Goal: Information Seeking & Learning: Understand process/instructions

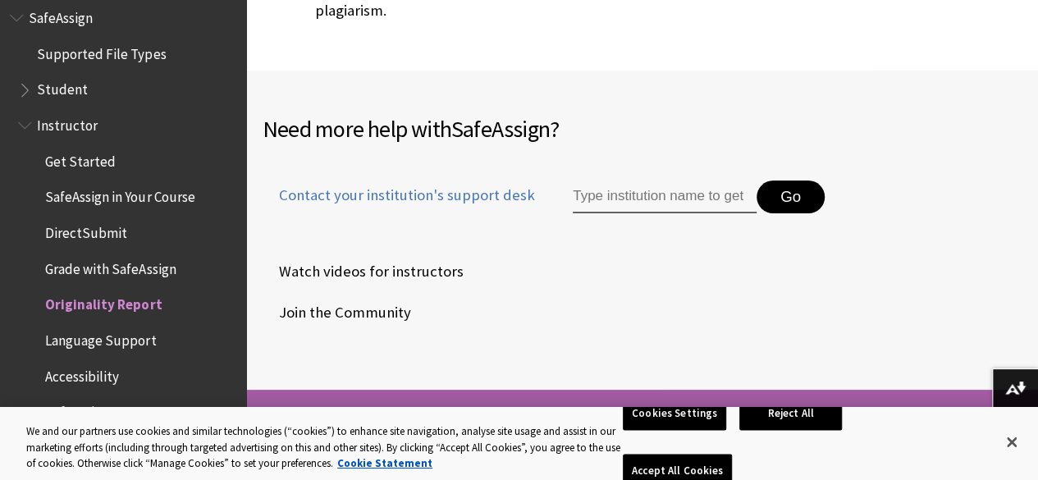
scroll to position [6319, 0]
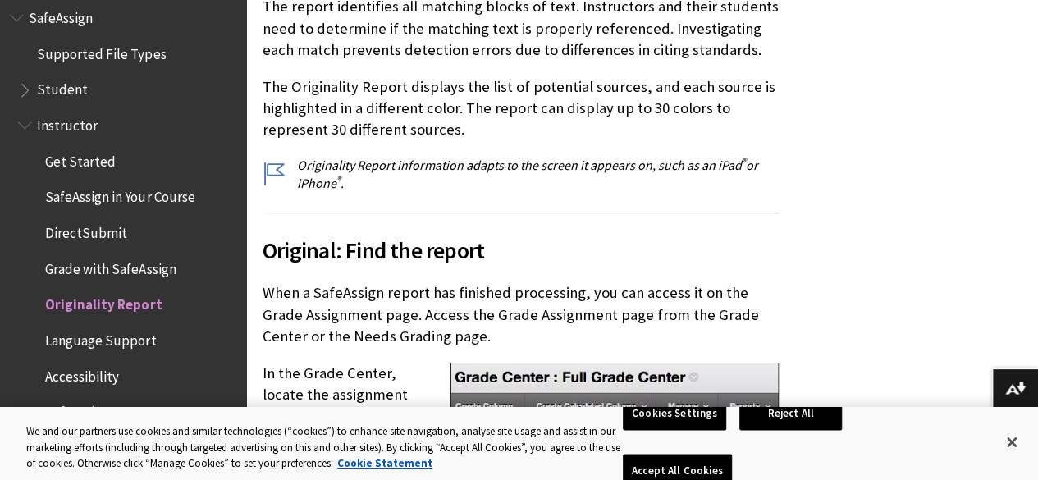
scroll to position [604, 0]
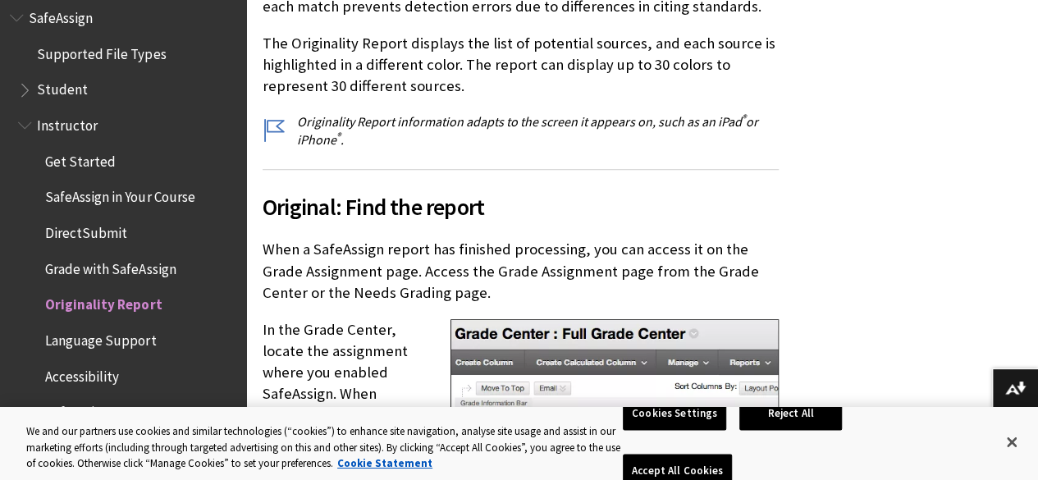
click at [692, 112] on p "Originality Report information adapts to the screen it appears on, such as an i…" at bounding box center [521, 130] width 516 height 37
click at [607, 114] on p "Originality Report information adapts to the screen it appears on, such as an i…" at bounding box center [521, 130] width 516 height 37
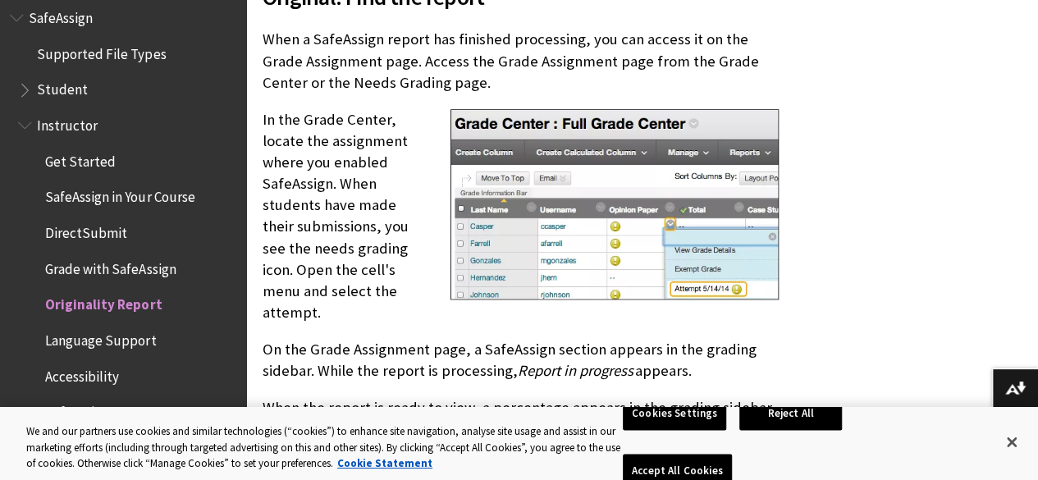
scroll to position [850, 0]
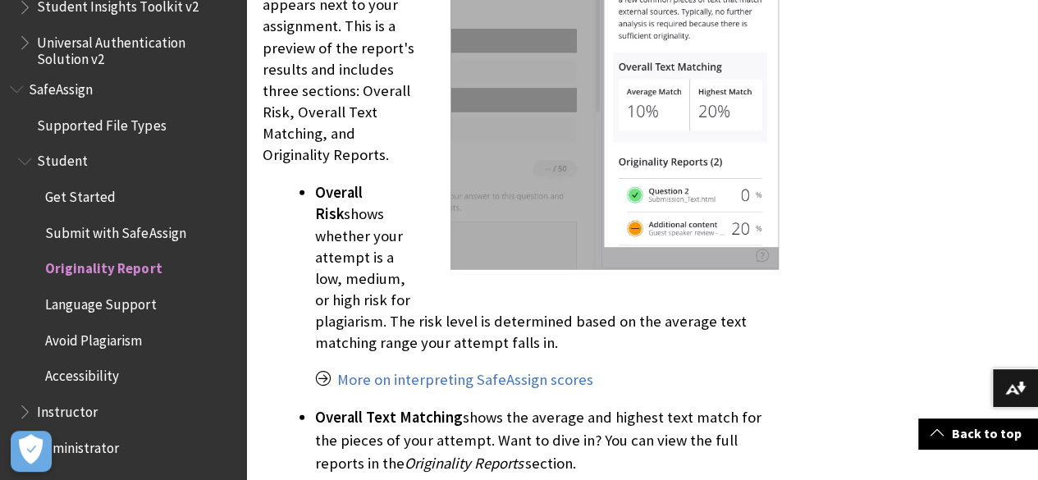
scroll to position [1969, 0]
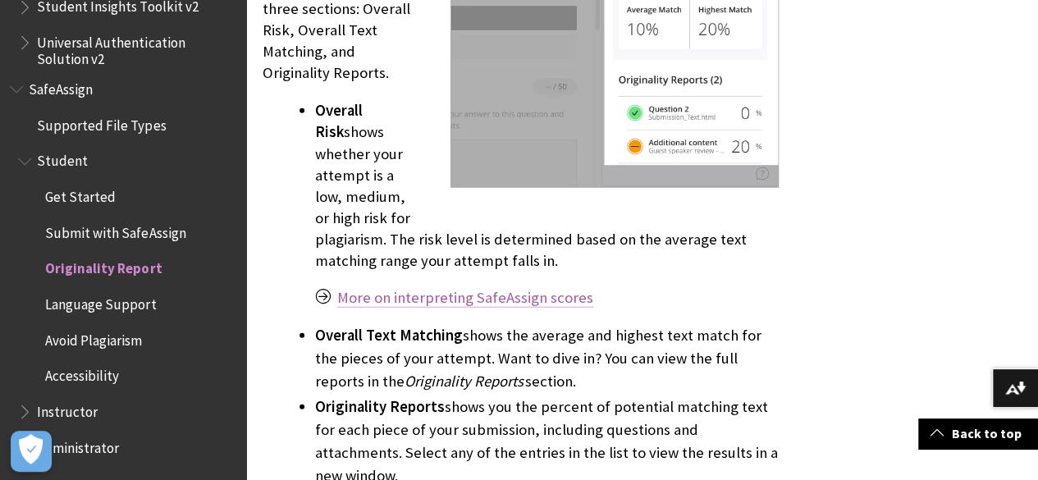
click at [414, 298] on link "More on interpreting SafeAssign scores" at bounding box center [465, 298] width 256 height 20
click at [568, 296] on link "More on interpreting SafeAssign scores" at bounding box center [465, 298] width 256 height 20
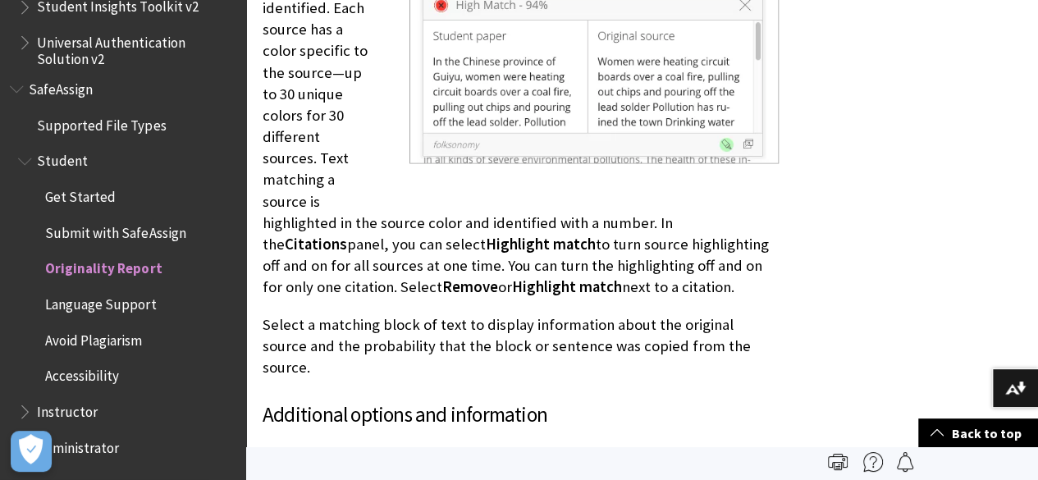
scroll to position [4267, 0]
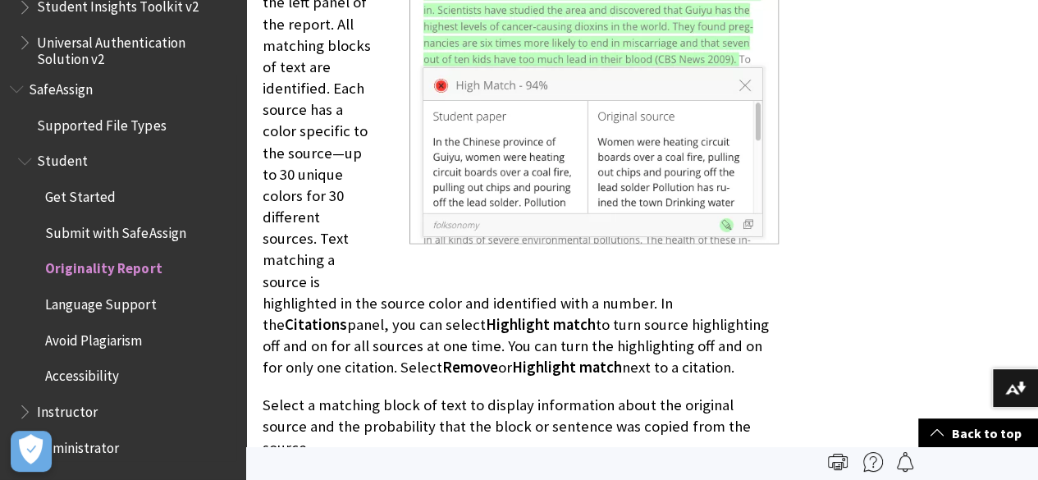
click at [97, 90] on span "SafeAssign" at bounding box center [123, 89] width 226 height 28
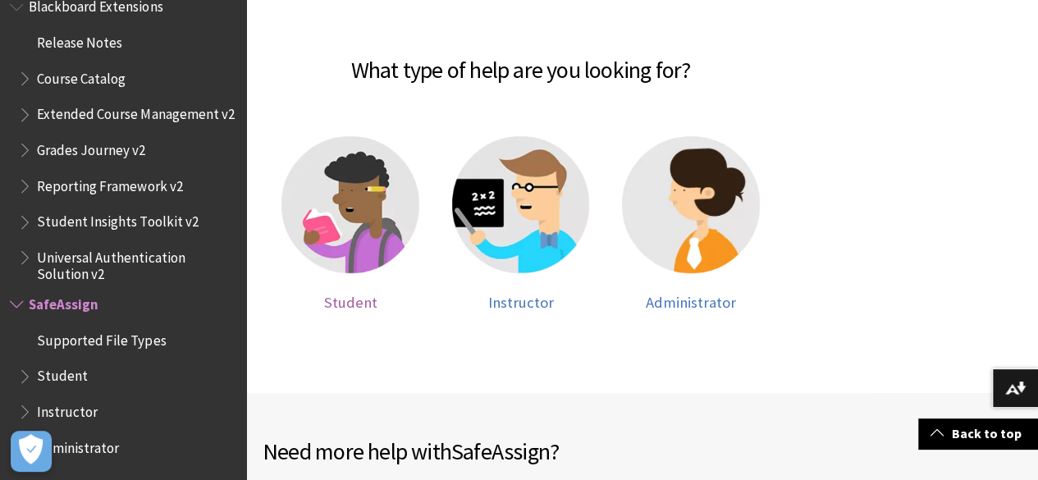
scroll to position [328, 0]
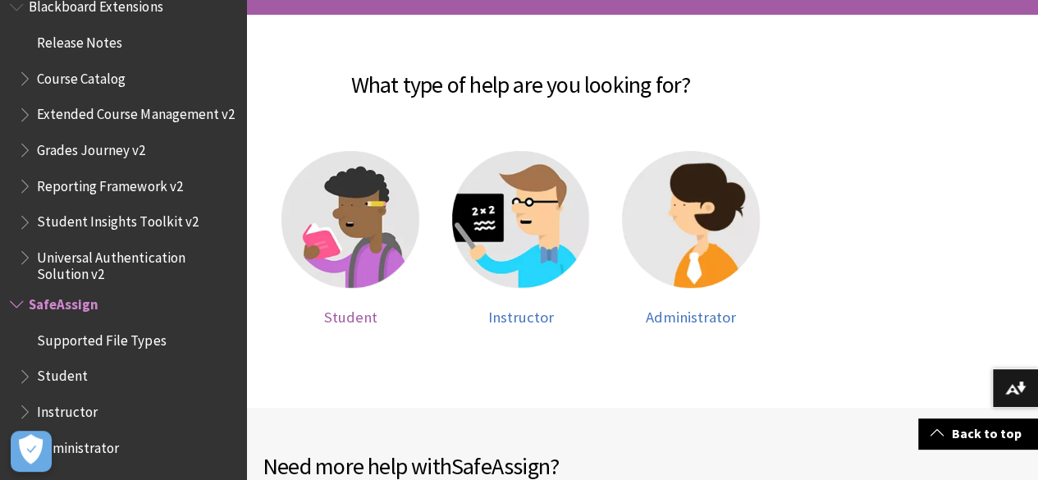
click at [387, 234] on img at bounding box center [350, 220] width 138 height 138
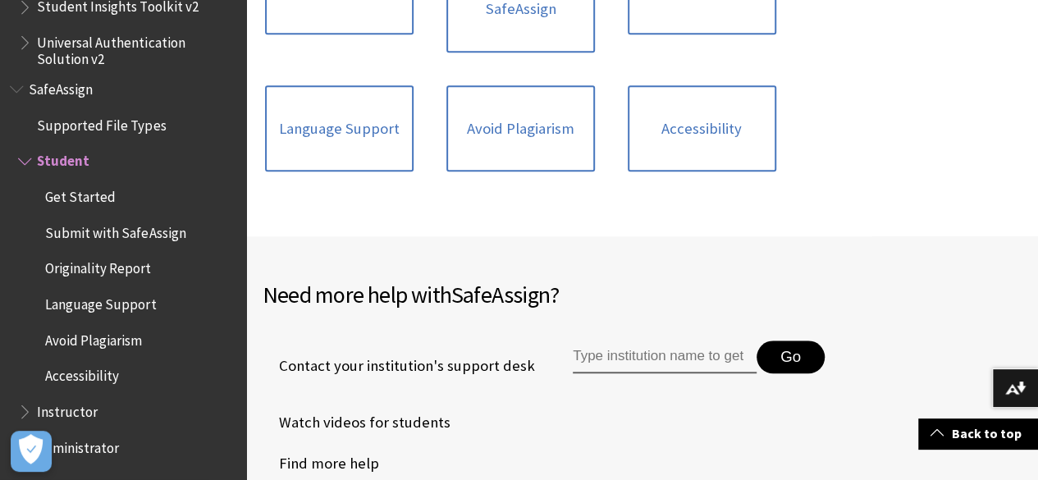
scroll to position [410, 0]
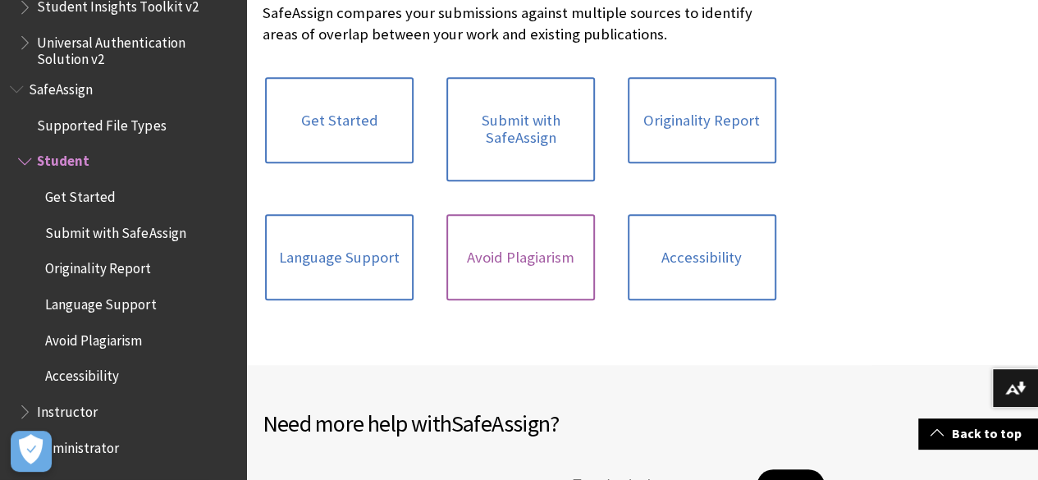
click at [471, 272] on link "Avoid Plagiarism" at bounding box center [520, 257] width 149 height 87
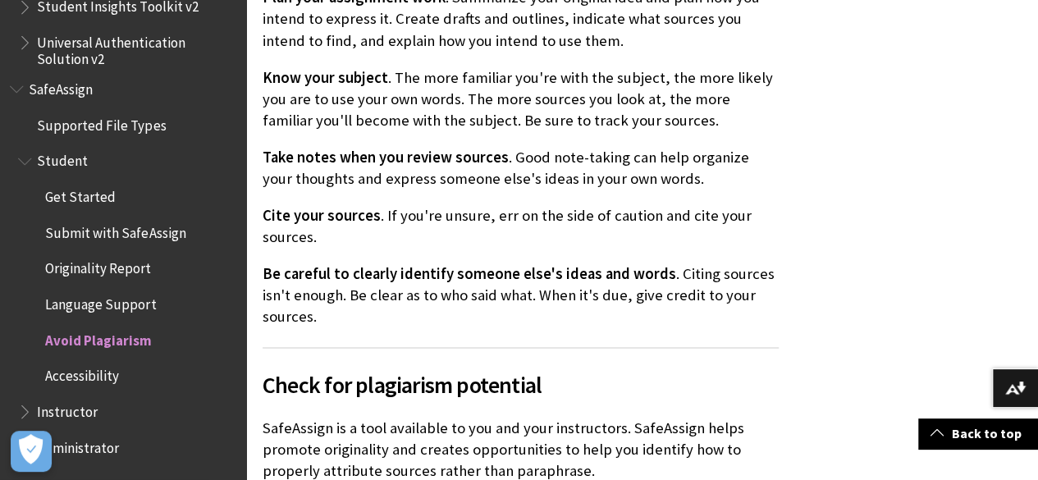
scroll to position [1067, 0]
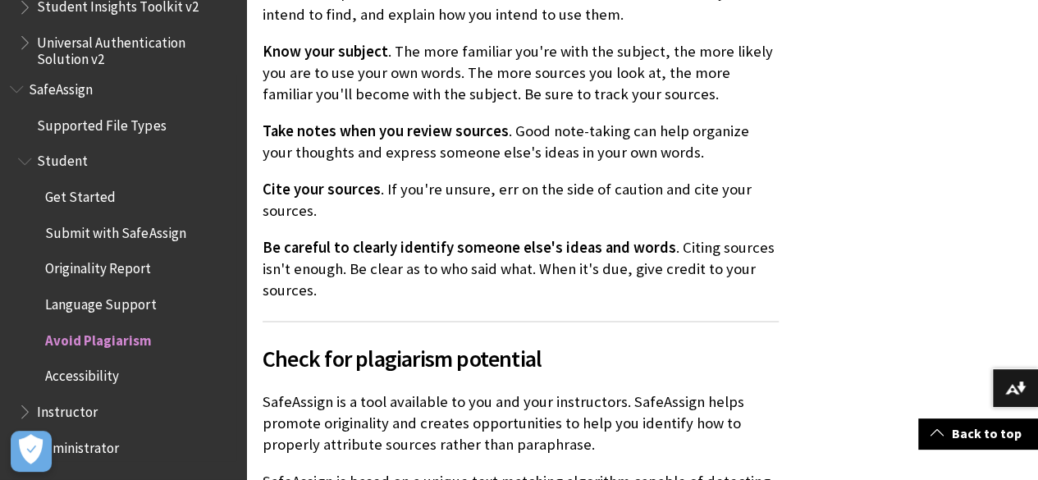
click at [128, 191] on span "Get Started" at bounding box center [131, 197] width 210 height 28
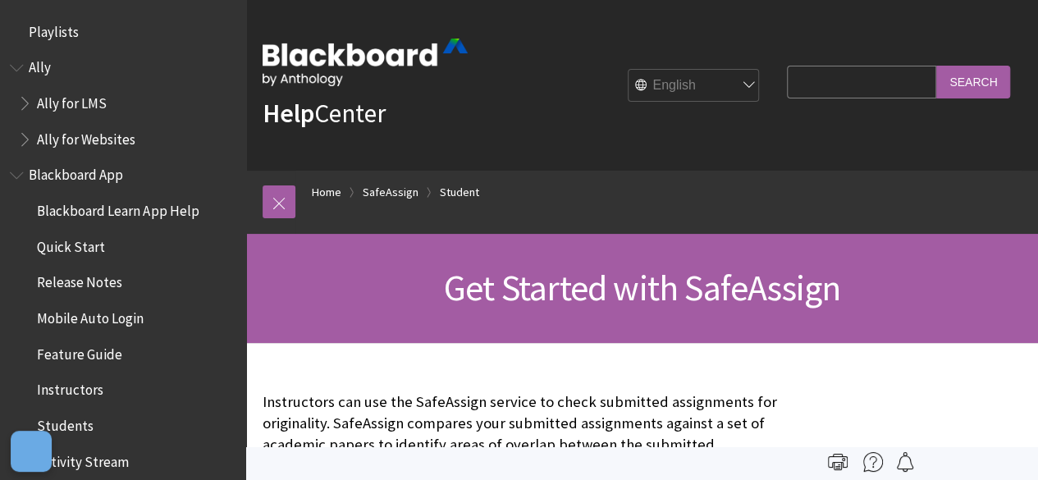
scroll to position [2017, 0]
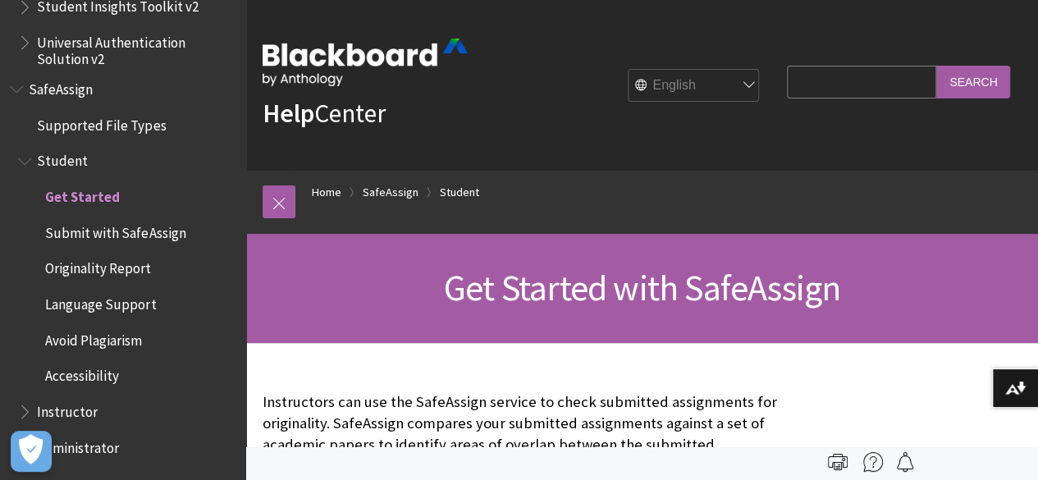
click at [119, 281] on span "Originality Report" at bounding box center [131, 269] width 210 height 28
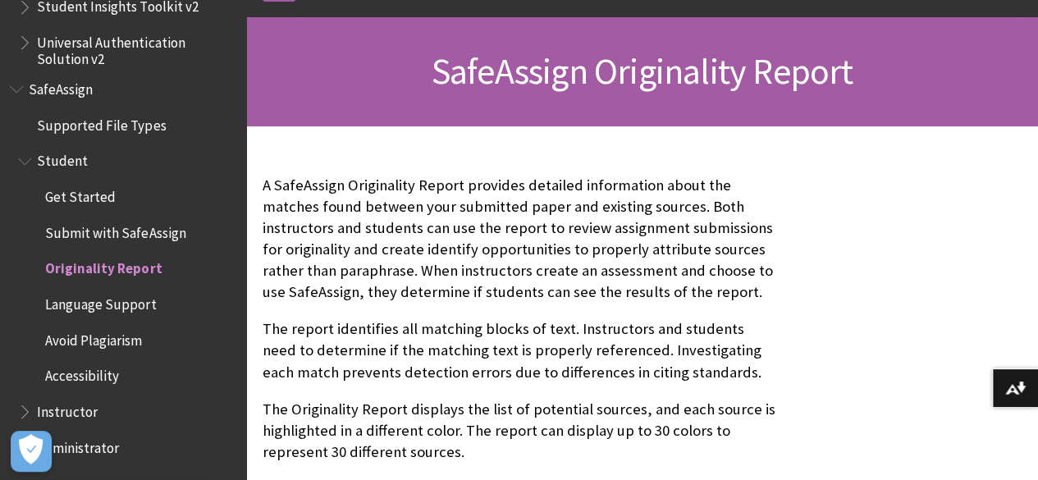
scroll to position [246, 0]
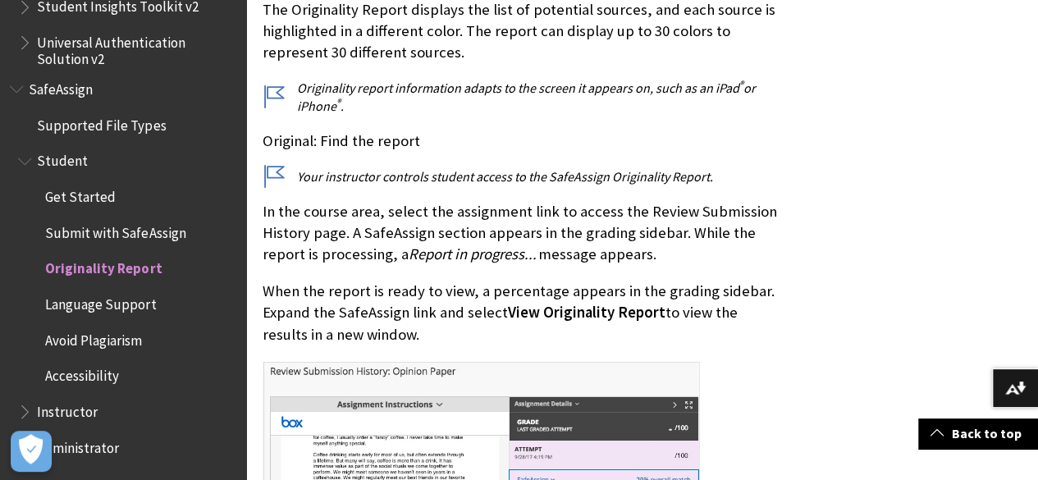
scroll to position [739, 0]
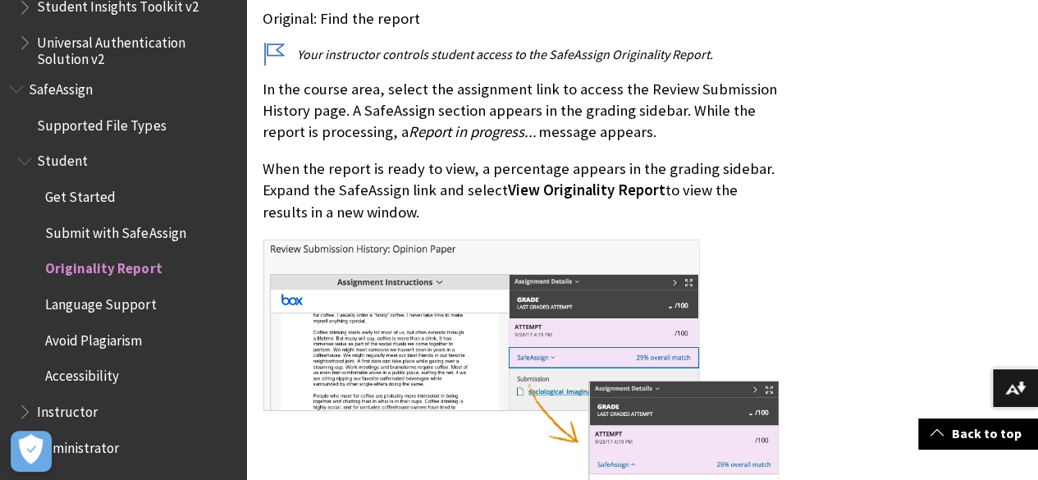
click at [540, 191] on span "View Originality Report" at bounding box center [587, 190] width 158 height 19
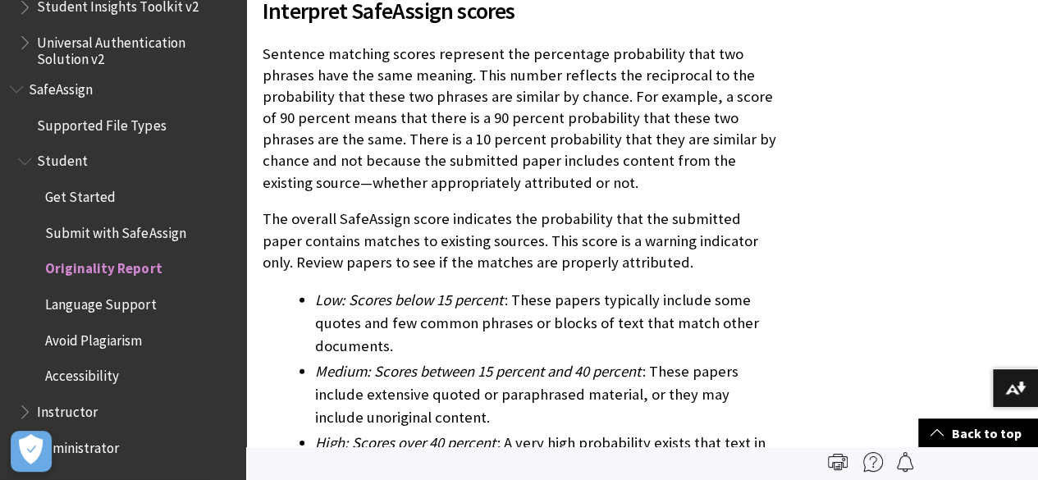
scroll to position [5381, 0]
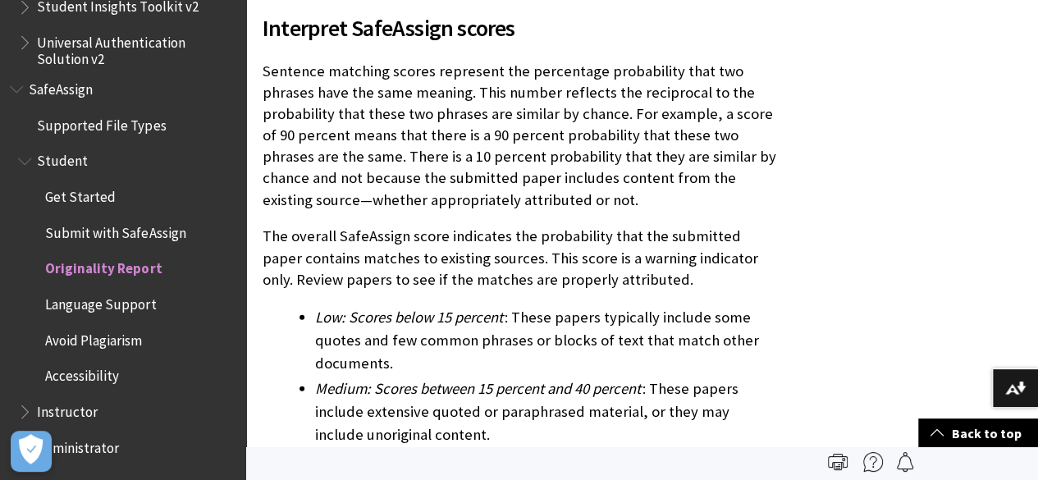
click at [103, 232] on span "Submit with SafeAssign" at bounding box center [115, 230] width 140 height 22
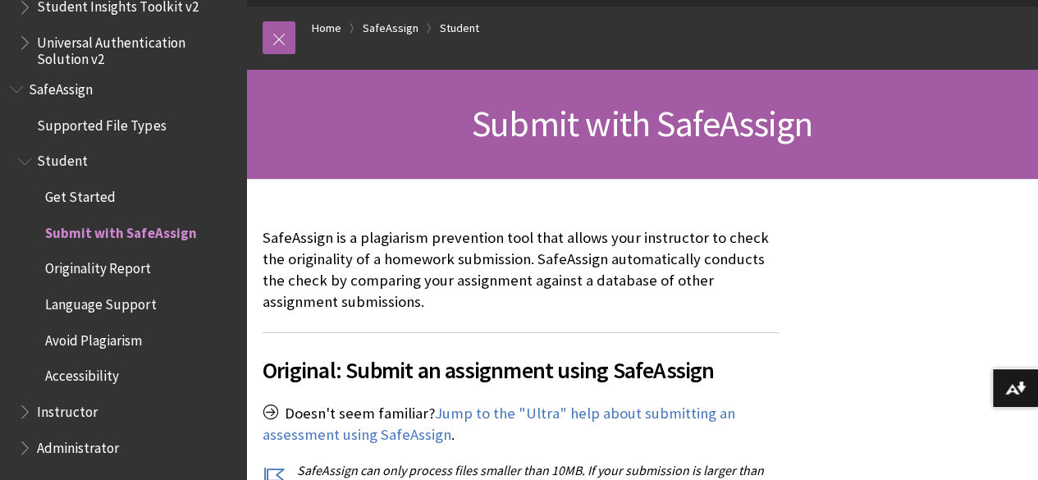
scroll to position [246, 0]
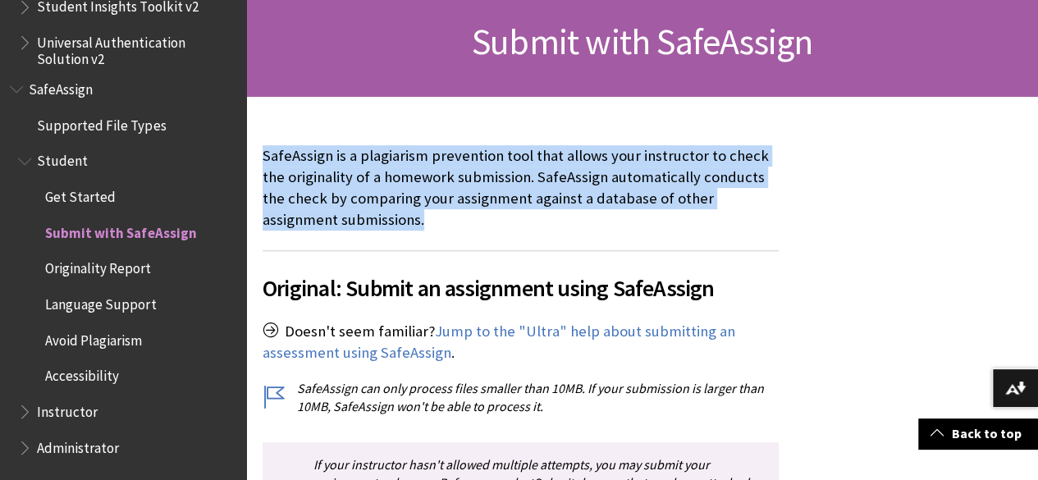
drag, startPoint x: 252, startPoint y: 158, endPoint x: 619, endPoint y: 211, distance: 370.6
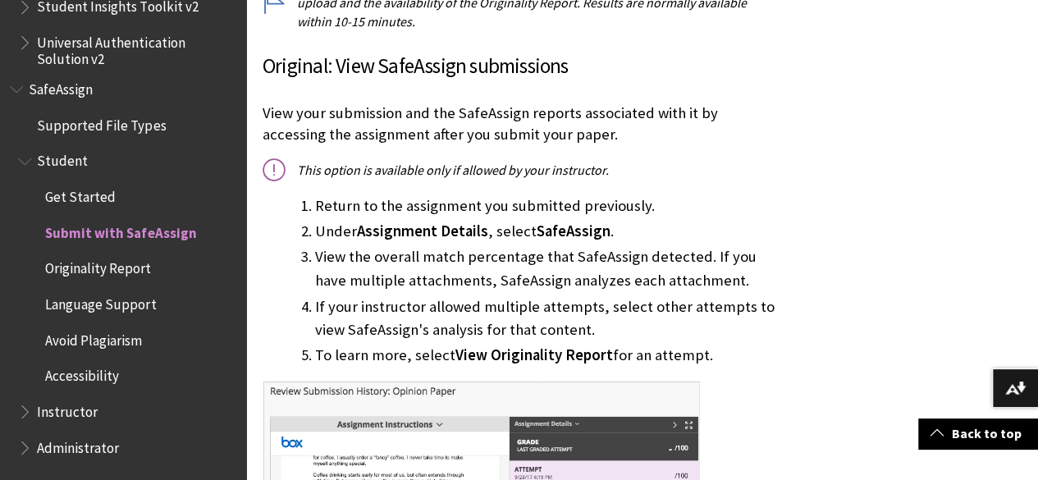
scroll to position [1313, 0]
